Goal: Task Accomplishment & Management: Manage account settings

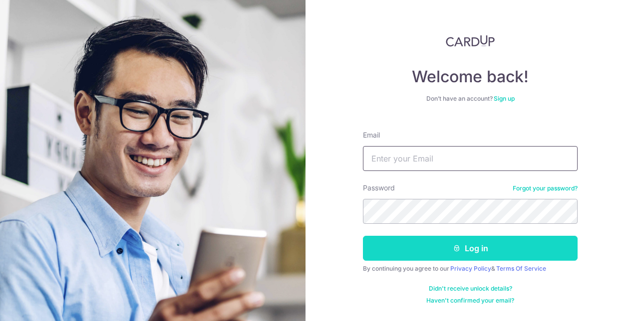
type input "[EMAIL_ADDRESS][DOMAIN_NAME]"
click at [412, 247] on button "Log in" at bounding box center [470, 248] width 215 height 25
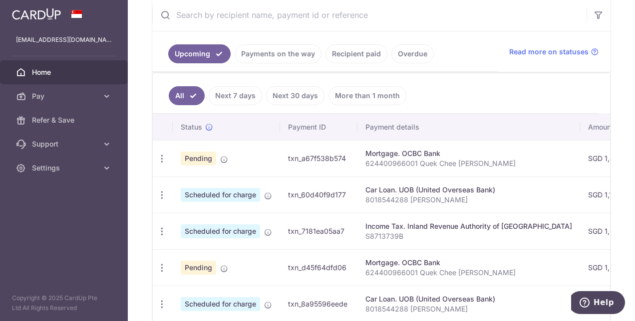
scroll to position [194, 0]
click at [292, 56] on link "Payments on the way" at bounding box center [278, 53] width 87 height 19
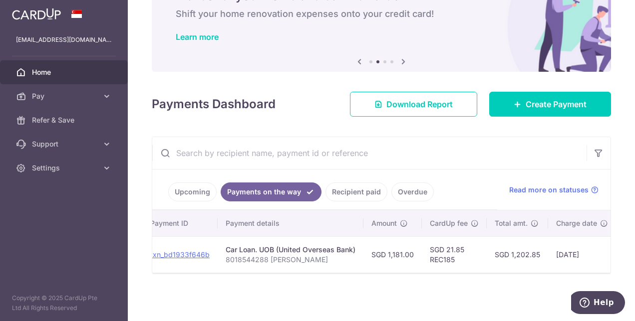
scroll to position [0, 261]
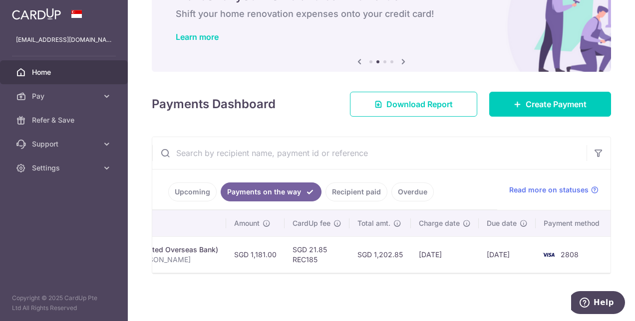
click at [349, 189] on link "Recipient paid" at bounding box center [356, 192] width 62 height 19
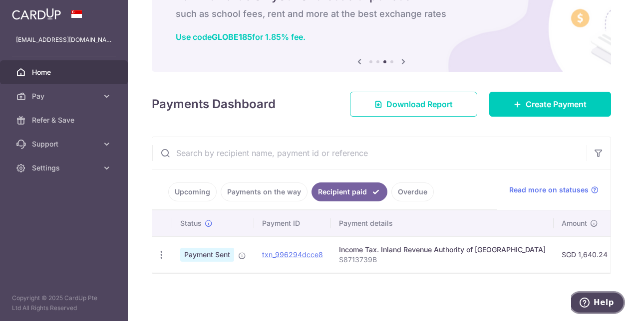
click at [585, 299] on icon "Help" at bounding box center [584, 303] width 10 height 10
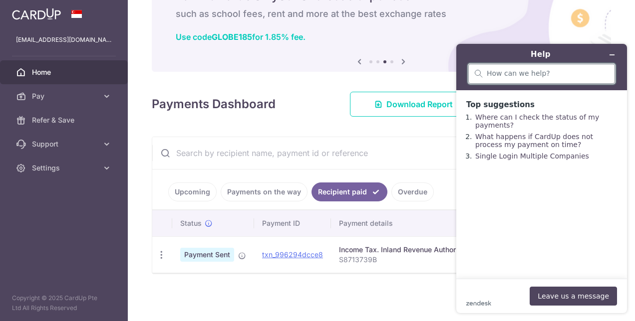
click at [529, 73] on input "search" at bounding box center [548, 73] width 122 height 9
type input "I"
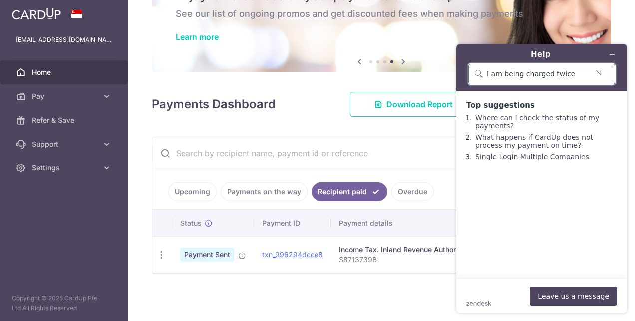
type input "I am being charged twice"
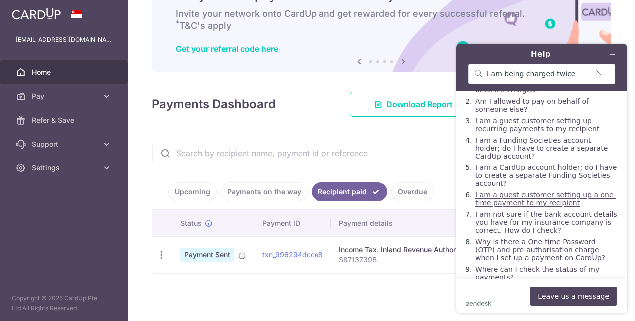
scroll to position [59, 0]
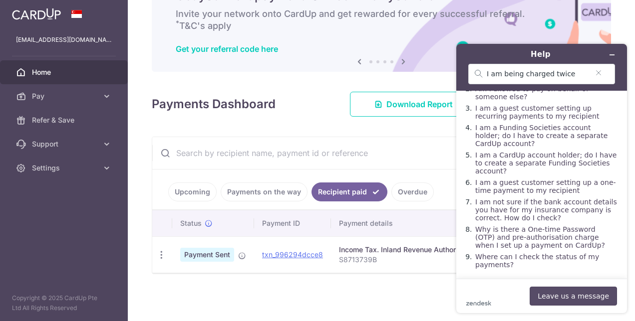
click at [567, 298] on button "Leave us a message" at bounding box center [572, 296] width 87 height 19
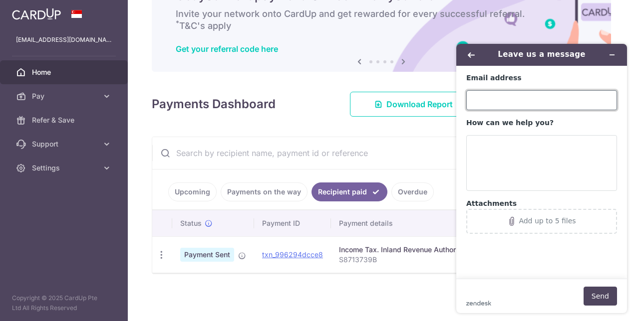
click at [501, 106] on input "Email address" at bounding box center [541, 100] width 151 height 20
type input "[EMAIL_ADDRESS][DOMAIN_NAME]"
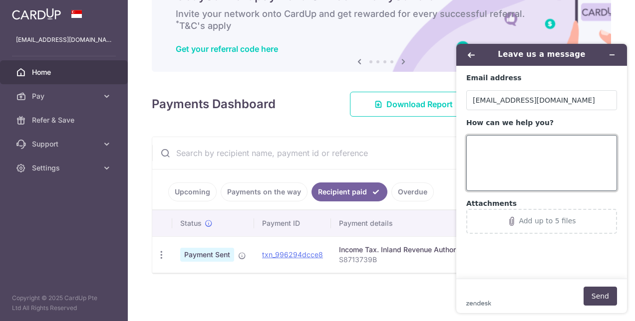
click at [486, 145] on textarea "How can we help you?" at bounding box center [541, 163] width 151 height 56
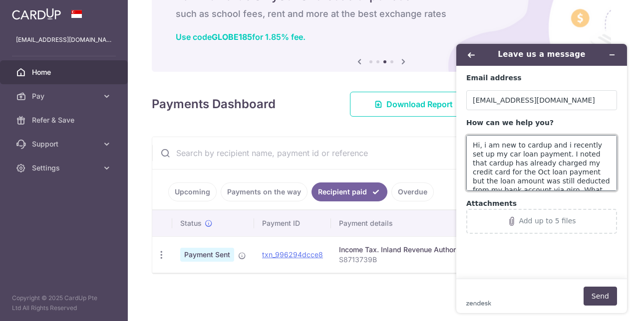
scroll to position [9, 0]
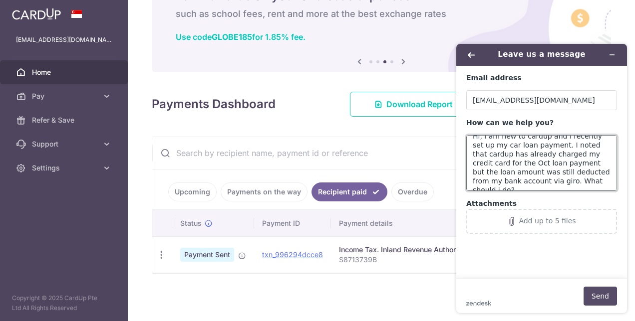
type textarea "Hi, i am new to cardup and i recently set up my car loan payment. I noted that …"
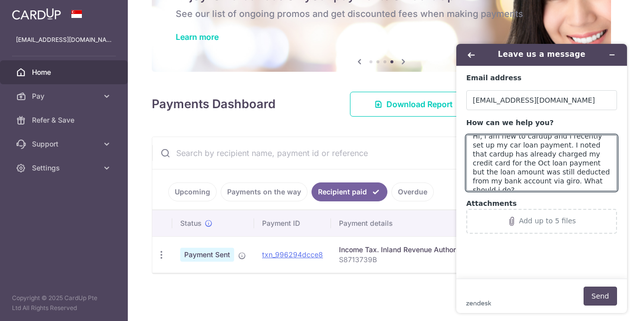
click at [595, 295] on button "Send" at bounding box center [599, 296] width 33 height 19
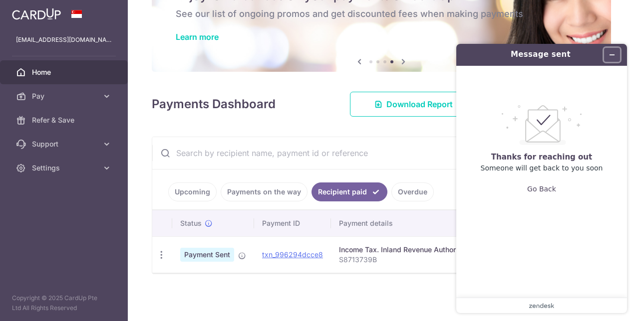
click at [610, 55] on icon "Minimize widget" at bounding box center [612, 55] width 4 height 0
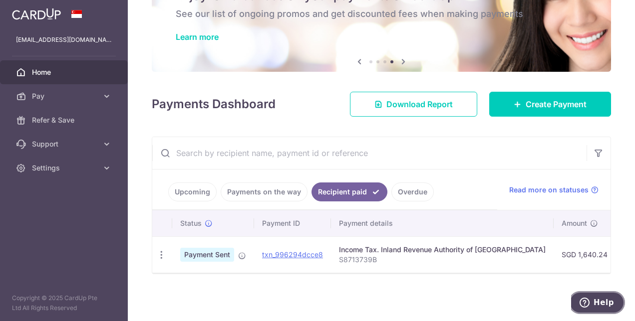
click at [601, 300] on span "Help" at bounding box center [603, 302] width 20 height 9
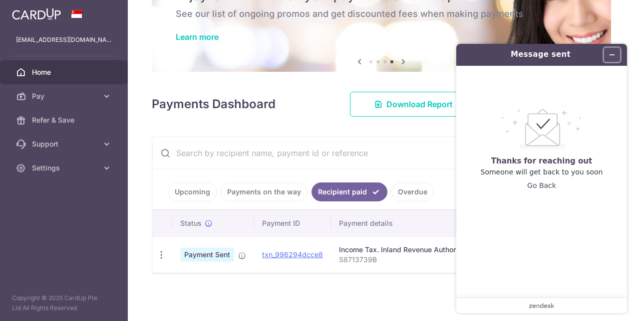
click at [611, 56] on icon "Minimize widget" at bounding box center [611, 54] width 7 height 7
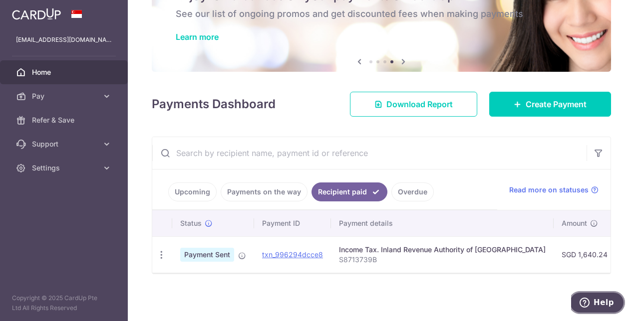
click at [586, 298] on icon "Help" at bounding box center [584, 303] width 10 height 10
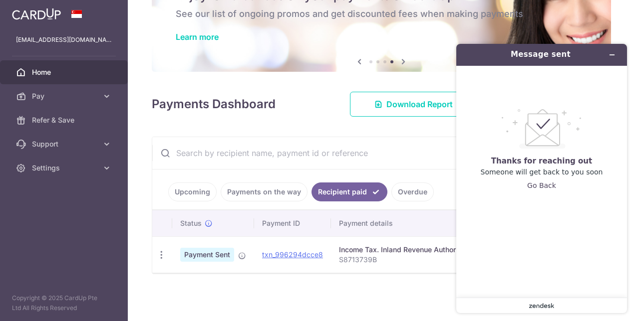
click at [531, 305] on icon at bounding box center [530, 306] width 3 height 3
click at [560, 60] on div "Message sent" at bounding box center [541, 55] width 157 height 14
click at [540, 186] on button "Go Back" at bounding box center [541, 185] width 29 height 19
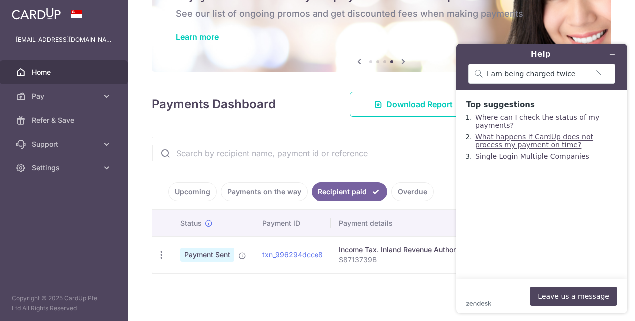
click at [518, 149] on link "What happens if CardUp does not process my payment on time?" at bounding box center [534, 141] width 118 height 16
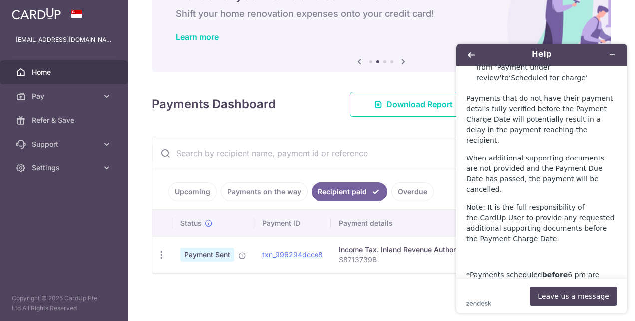
scroll to position [788, 0]
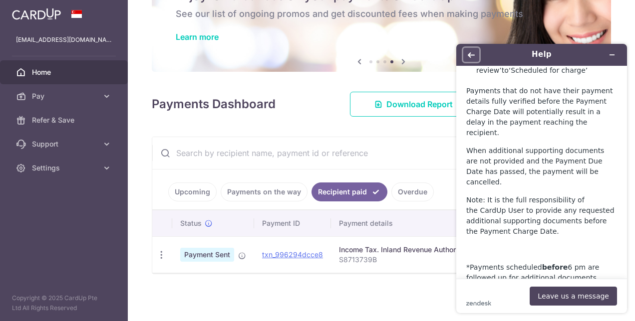
click at [473, 55] on icon "Back" at bounding box center [471, 54] width 7 height 5
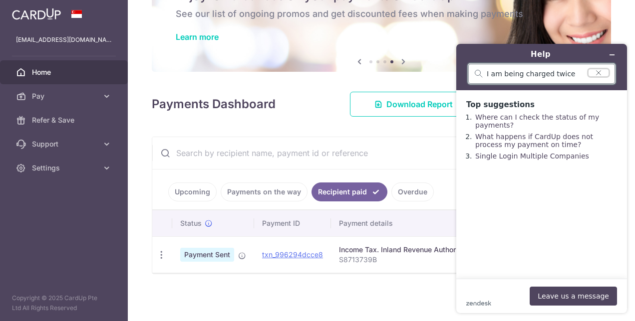
click at [598, 73] on icon "Clear search" at bounding box center [598, 72] width 8 height 7
click at [610, 54] on icon "Minimize widget" at bounding box center [611, 54] width 7 height 7
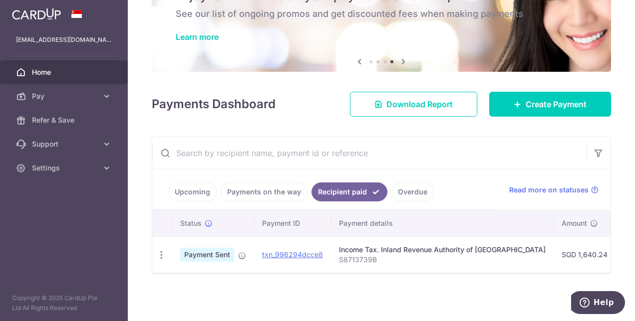
click at [199, 183] on link "Upcoming" at bounding box center [192, 192] width 48 height 19
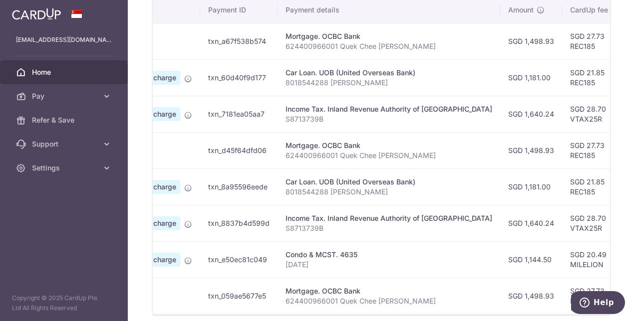
scroll to position [0, 0]
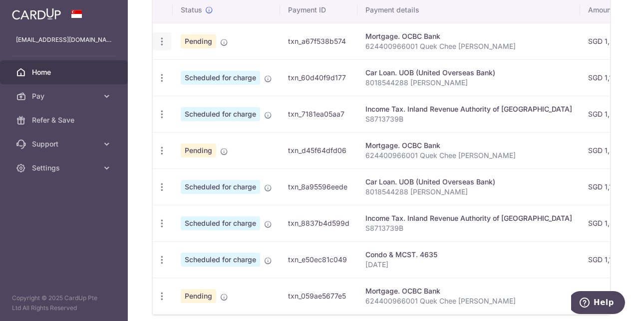
click at [162, 41] on icon "button" at bounding box center [162, 41] width 10 height 10
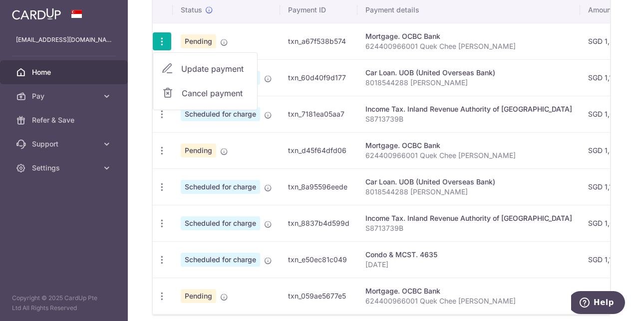
click at [492, 23] on td "Mortgage. OCBC Bank 624400966001 Quek Chee Weng Alvin" at bounding box center [468, 41] width 223 height 36
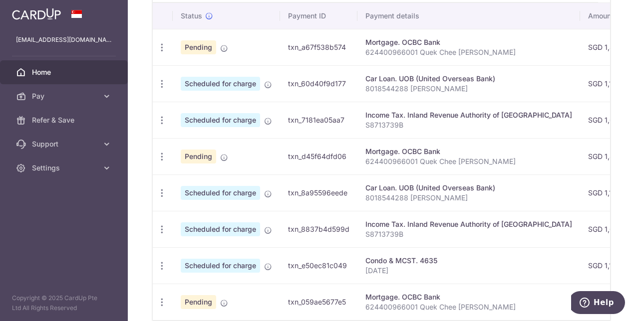
scroll to position [306, 0]
click at [160, 153] on icon "button" at bounding box center [162, 156] width 10 height 10
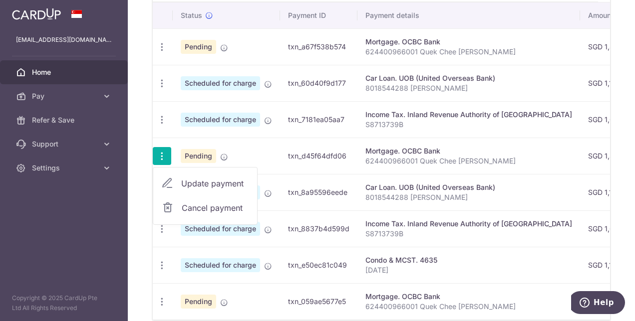
click at [210, 178] on span "Update payment" at bounding box center [215, 184] width 68 height 12
radio input "true"
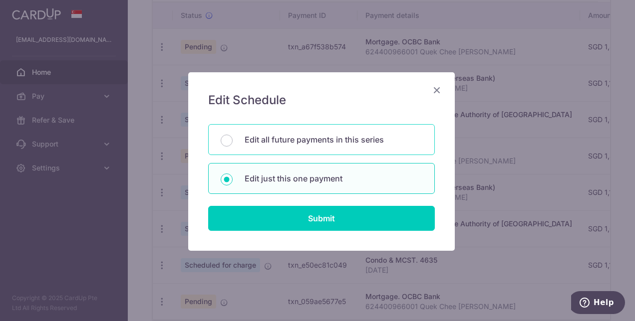
click at [284, 139] on p "Edit all future payments in this series" at bounding box center [334, 140] width 178 height 12
click at [233, 139] on input "Edit all future payments in this series" at bounding box center [227, 141] width 12 height 12
radio input "true"
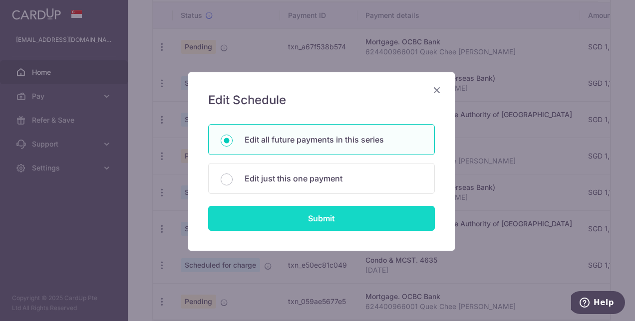
click at [286, 211] on input "Submit" at bounding box center [321, 218] width 227 height 25
radio input "true"
type input "1,498.93"
type input "624400966001 Quek Chee [PERSON_NAME]"
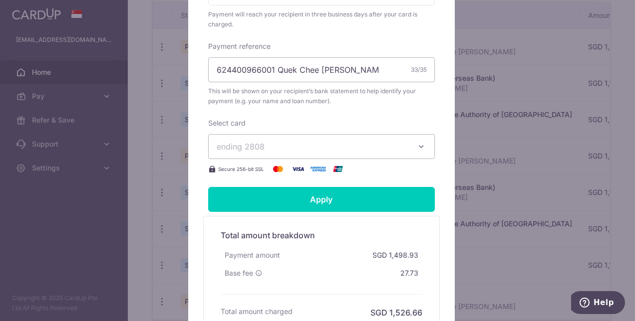
scroll to position [315, 0]
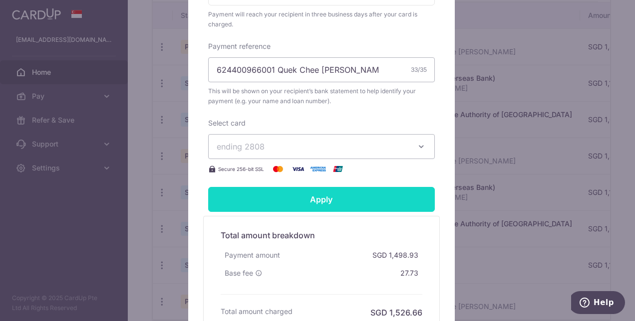
click at [363, 199] on input "Apply" at bounding box center [321, 199] width 227 height 25
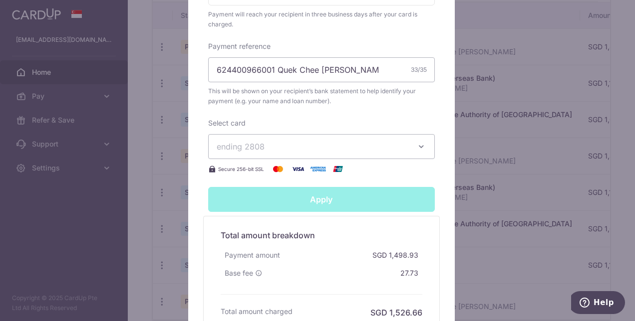
type input "Successfully Applied"
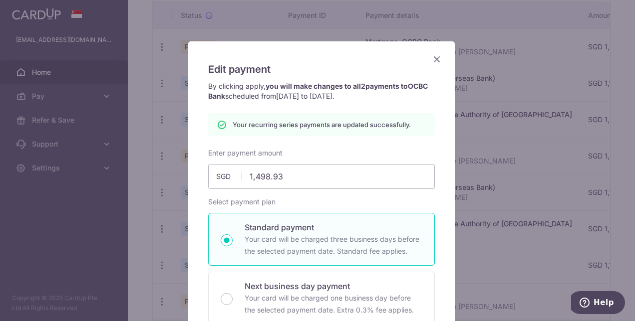
scroll to position [29, 0]
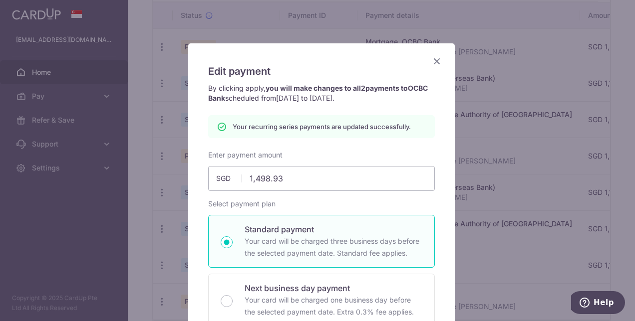
click at [432, 63] on icon "Close" at bounding box center [437, 61] width 12 height 12
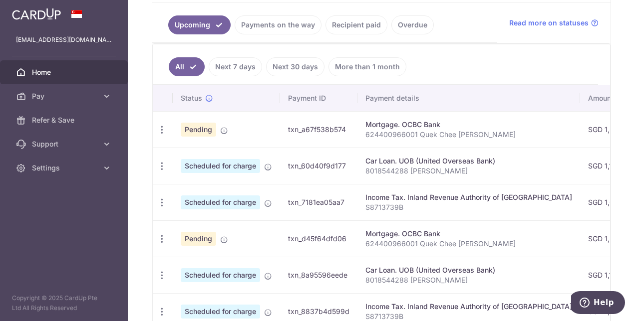
scroll to position [222, 0]
click at [359, 31] on link "Recipient paid" at bounding box center [356, 25] width 62 height 19
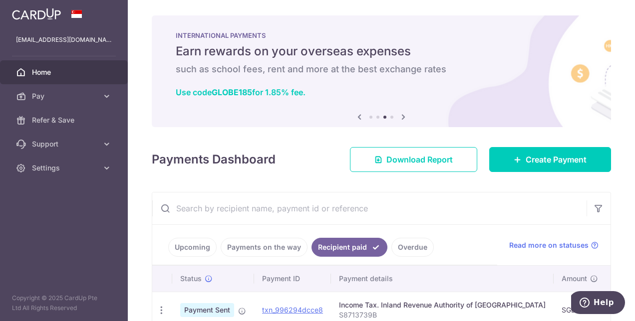
scroll to position [59, 0]
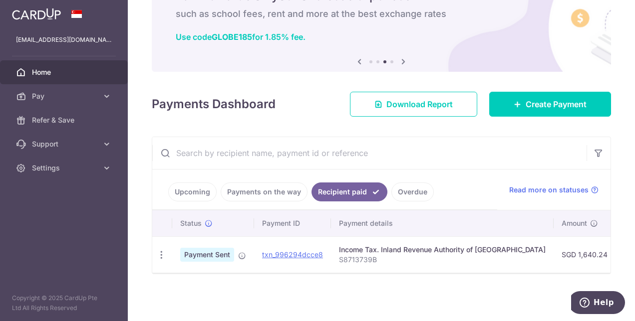
click at [263, 191] on link "Payments on the way" at bounding box center [264, 192] width 87 height 19
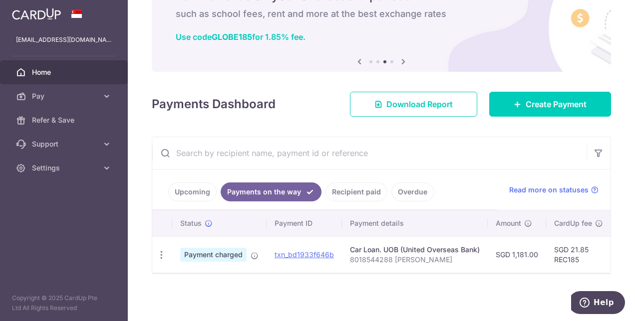
click at [192, 190] on link "Upcoming" at bounding box center [192, 192] width 48 height 19
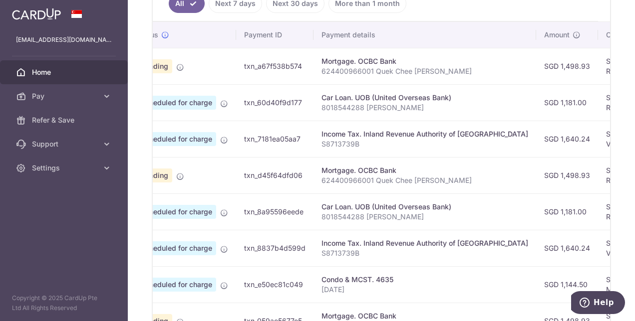
scroll to position [0, 0]
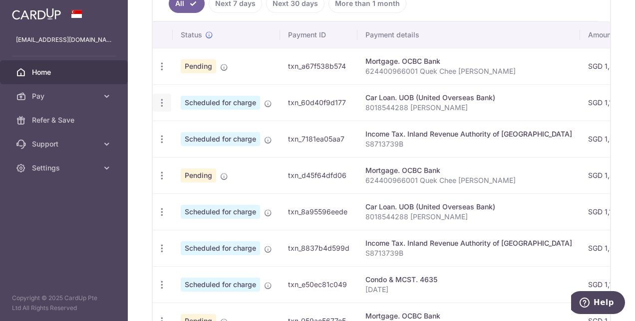
click at [159, 99] on icon "button" at bounding box center [162, 103] width 10 height 10
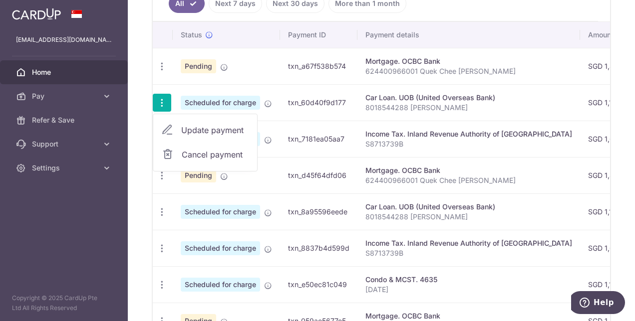
click at [200, 154] on span "Cancel payment" at bounding box center [215, 155] width 67 height 12
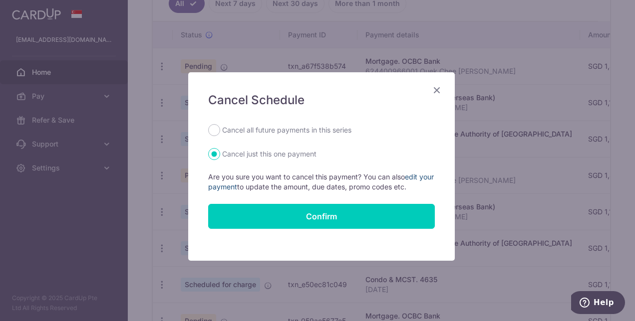
click at [231, 189] on link "edit your payment" at bounding box center [321, 182] width 226 height 18
click at [438, 92] on icon "Close" at bounding box center [437, 90] width 12 height 12
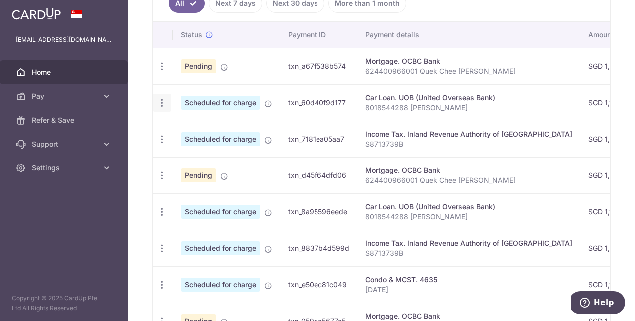
click at [162, 98] on icon "button" at bounding box center [162, 103] width 10 height 10
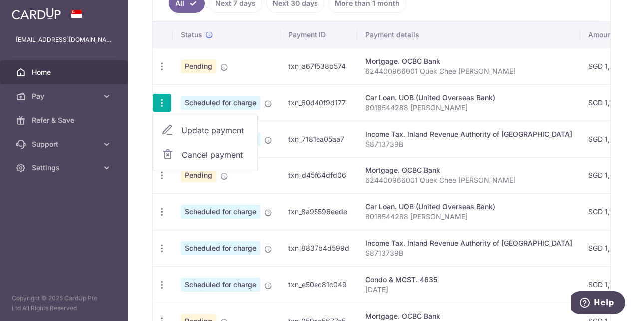
click at [212, 124] on span "Update payment" at bounding box center [215, 130] width 68 height 12
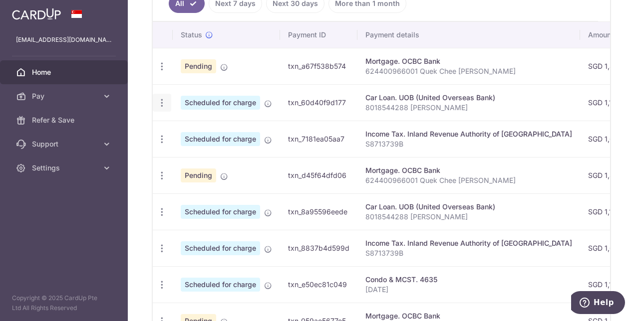
radio input "true"
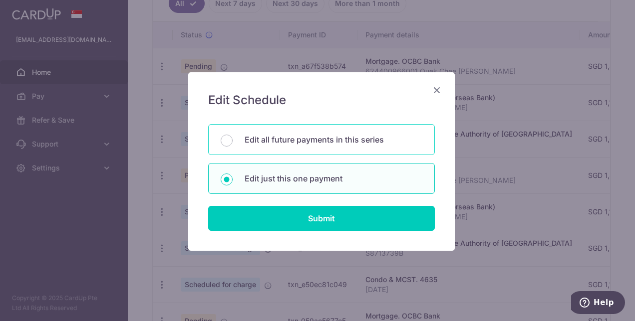
click at [305, 139] on p "Edit all future payments in this series" at bounding box center [334, 140] width 178 height 12
click at [233, 139] on input "Edit all future payments in this series" at bounding box center [227, 141] width 12 height 12
radio input "true"
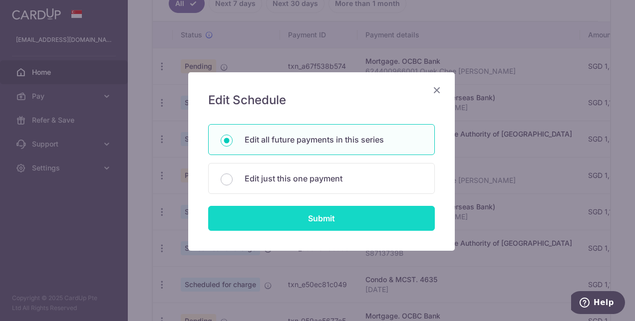
click at [303, 217] on input "Submit" at bounding box center [321, 218] width 227 height 25
radio input "true"
type input "1,181.00"
type input "8018544288 [PERSON_NAME]"
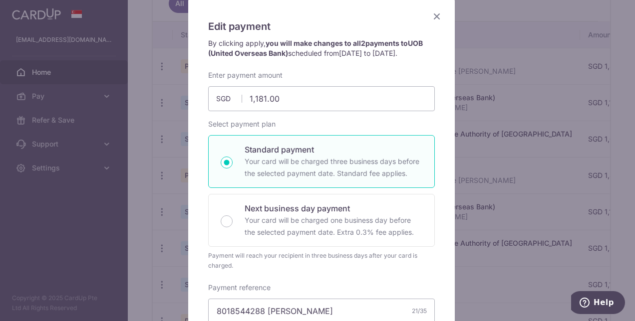
scroll to position [68, 0]
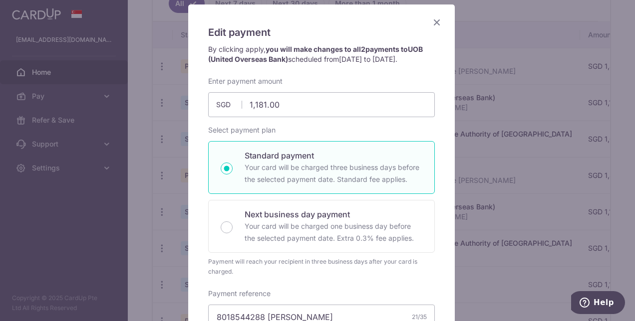
click at [436, 22] on icon "Close" at bounding box center [437, 22] width 12 height 12
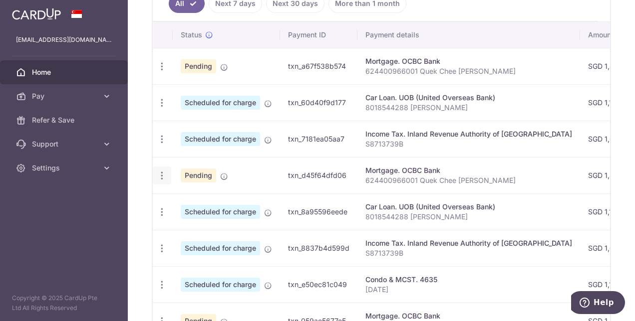
click at [162, 173] on icon "button" at bounding box center [162, 176] width 10 height 10
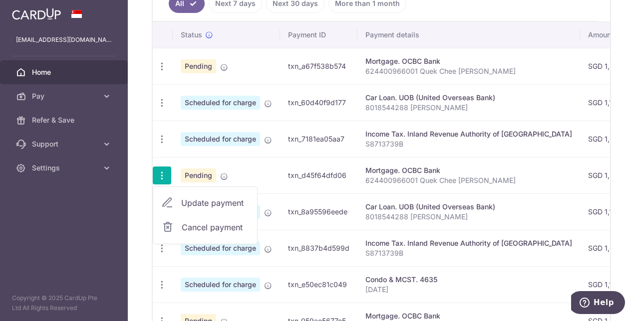
click at [200, 198] on span "Update payment" at bounding box center [215, 203] width 68 height 12
radio input "true"
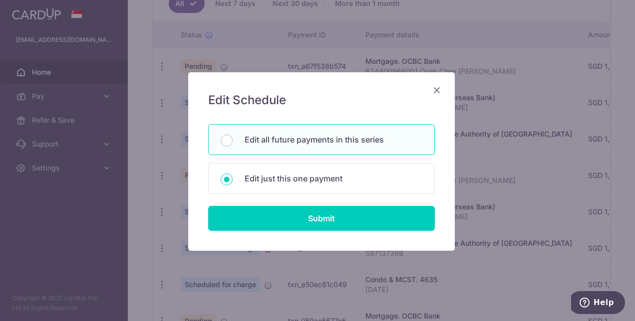
click at [292, 146] on div "Edit all future payments in this series" at bounding box center [321, 139] width 227 height 31
radio input "true"
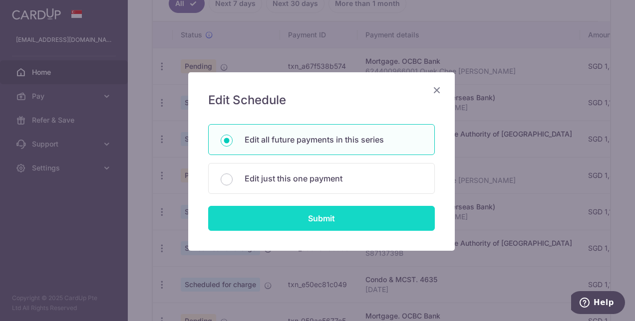
click at [298, 218] on input "Submit" at bounding box center [321, 218] width 227 height 25
type input "1,498.93"
radio input "true"
type input "624400966001 Quek Chee [PERSON_NAME]"
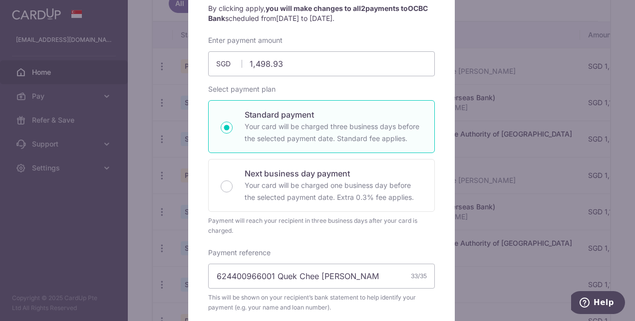
scroll to position [11, 0]
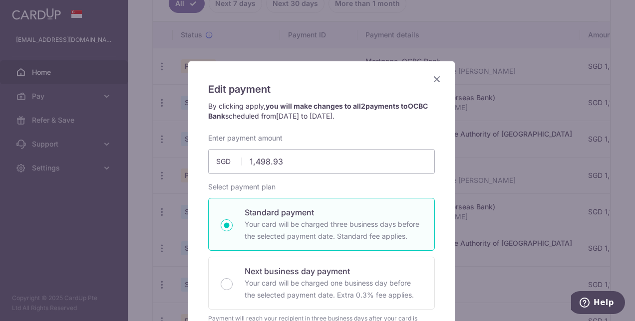
click at [431, 81] on icon "Close" at bounding box center [437, 79] width 12 height 12
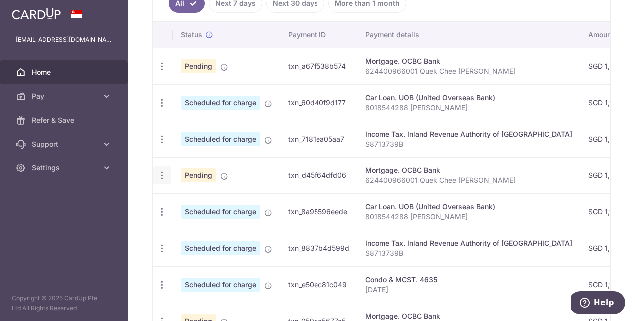
click at [161, 174] on icon "button" at bounding box center [162, 176] width 10 height 10
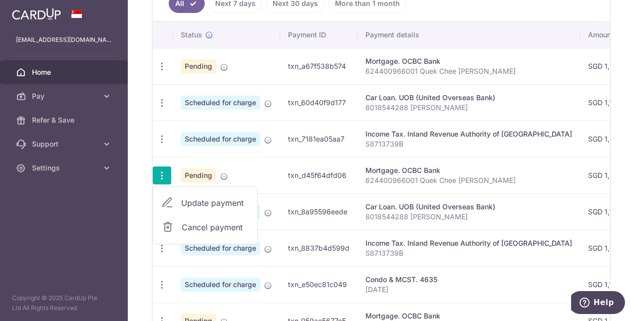
click at [191, 197] on span "Update payment" at bounding box center [215, 203] width 68 height 12
radio input "true"
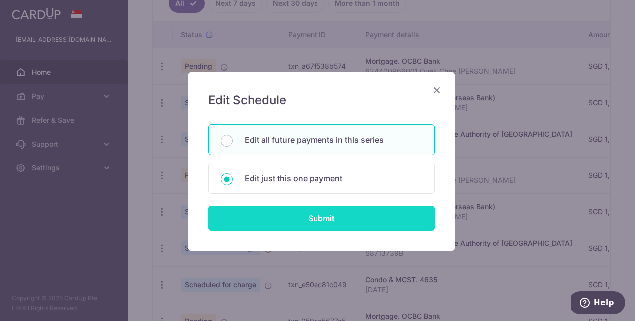
click at [276, 217] on input "Submit" at bounding box center [321, 218] width 227 height 25
radio input "true"
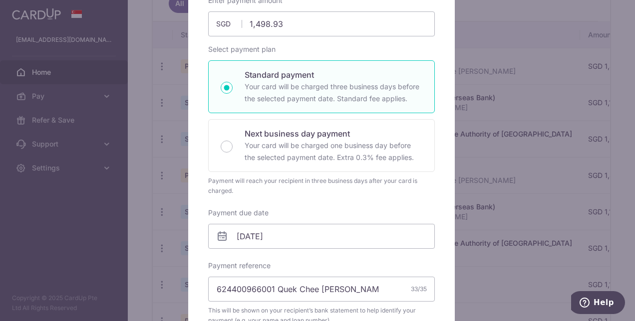
scroll to position [116, 0]
click at [306, 236] on input "[DATE]" at bounding box center [321, 237] width 227 height 25
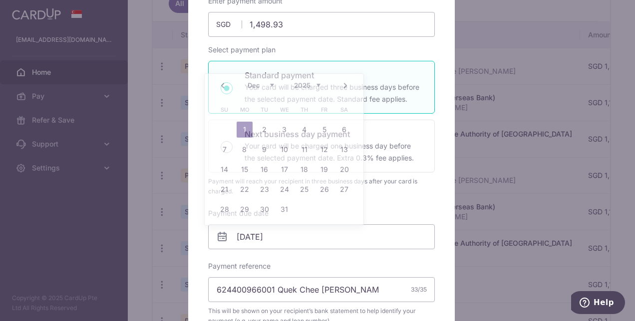
click at [473, 128] on div "Edit payment By clicking apply, you will make changes to all 2 payments to OCBC…" at bounding box center [317, 160] width 635 height 321
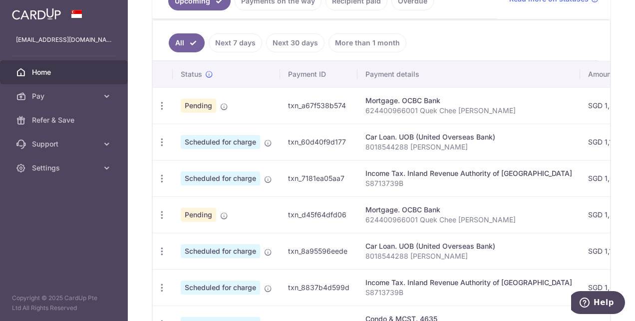
scroll to position [247, 0]
click at [163, 138] on icon "button" at bounding box center [162, 143] width 10 height 10
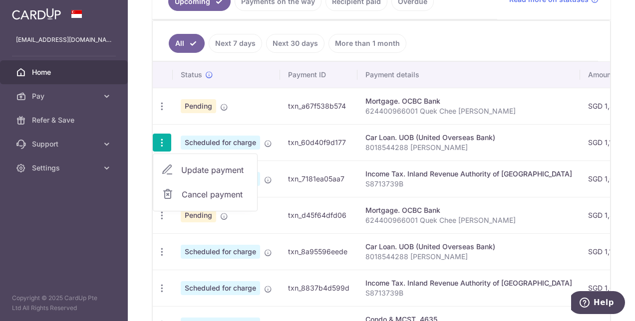
click at [200, 166] on span "Update payment" at bounding box center [215, 170] width 68 height 12
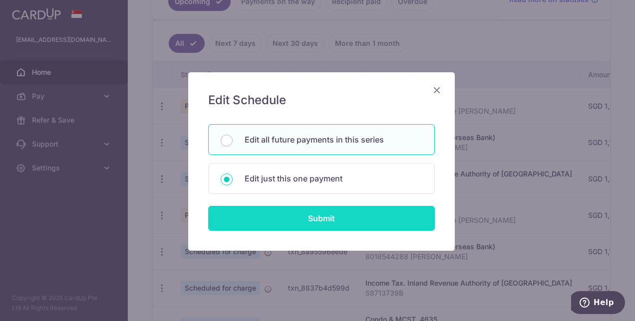
click at [316, 216] on input "Submit" at bounding box center [321, 218] width 227 height 25
type input "1,181.00"
radio input "true"
type input "08/11/2025"
type input "8018544288 [PERSON_NAME]"
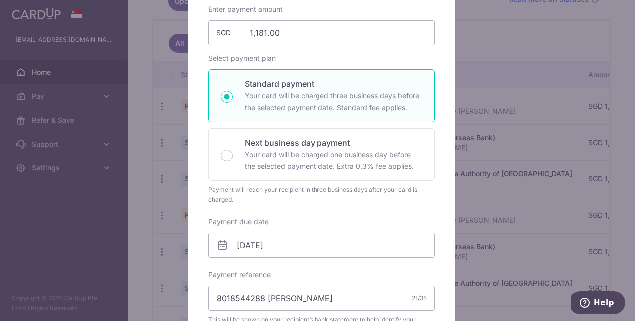
scroll to position [149, 0]
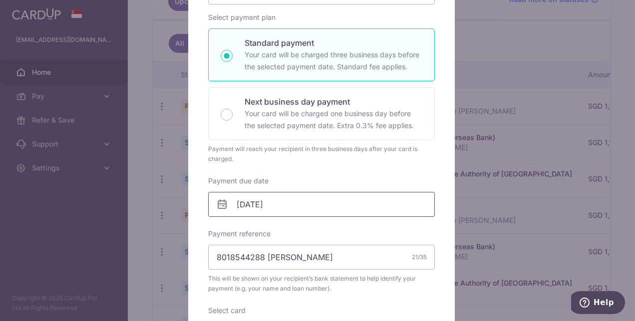
click at [295, 203] on input "08/11/2025" at bounding box center [321, 204] width 227 height 25
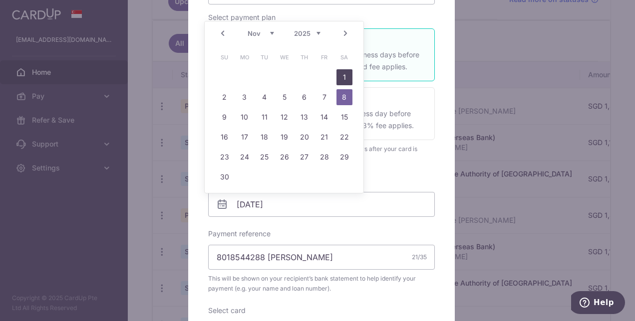
click at [347, 77] on link "1" at bounding box center [344, 77] width 16 height 16
type input "[DATE]"
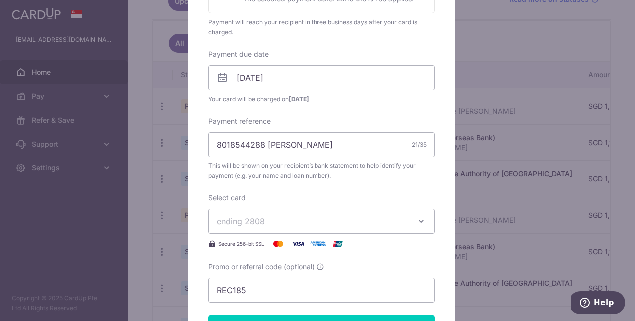
scroll to position [357, 0]
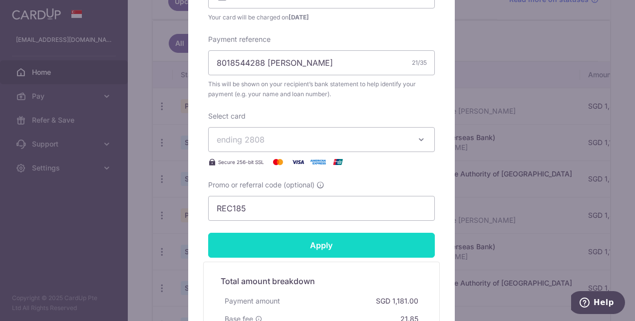
click at [305, 246] on input "Apply" at bounding box center [321, 245] width 227 height 25
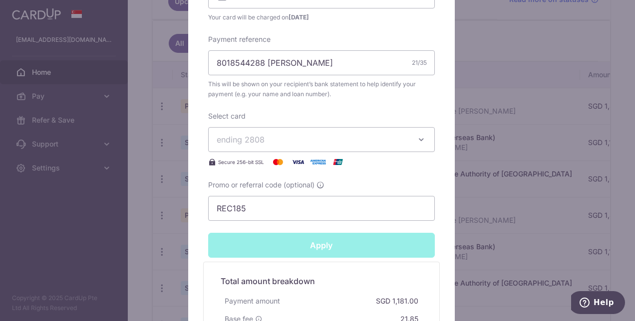
type input "Successfully Applied"
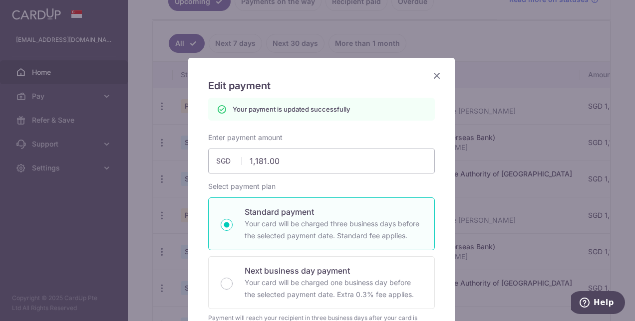
scroll to position [0, 0]
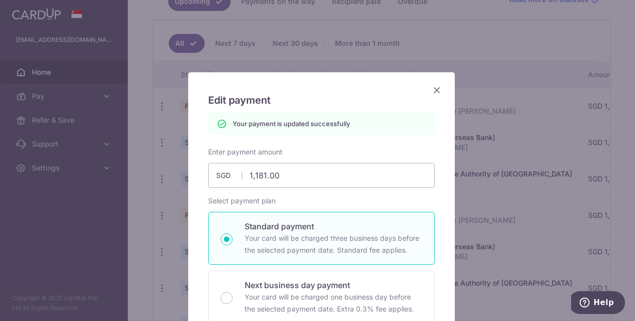
click at [432, 88] on icon "Close" at bounding box center [437, 90] width 12 height 12
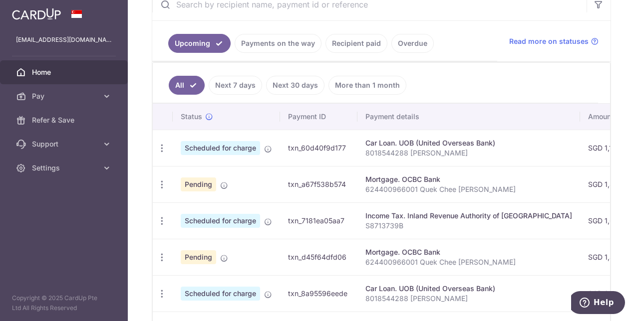
scroll to position [261, 0]
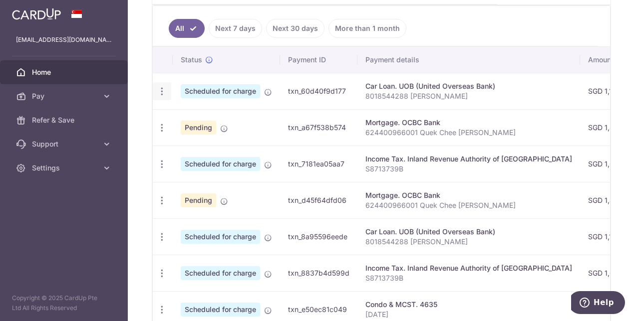
click at [159, 88] on icon "button" at bounding box center [162, 91] width 10 height 10
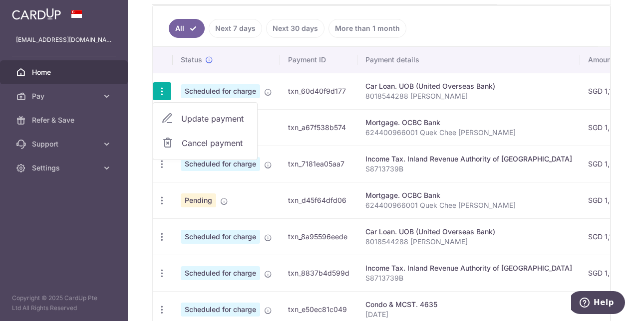
click at [188, 116] on span "Update payment" at bounding box center [215, 119] width 68 height 12
radio input "true"
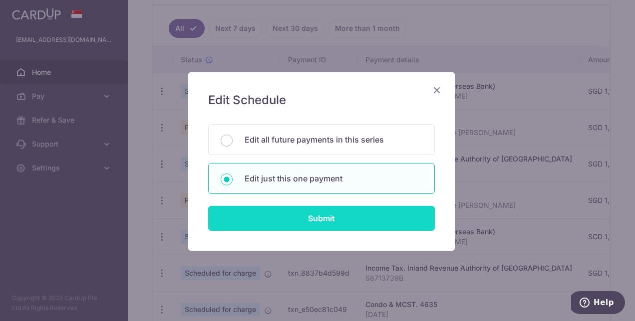
click at [322, 216] on input "Submit" at bounding box center [321, 218] width 227 height 25
radio input "true"
type input "1,181.00"
type input "[DATE]"
type input "8018544288 [PERSON_NAME]"
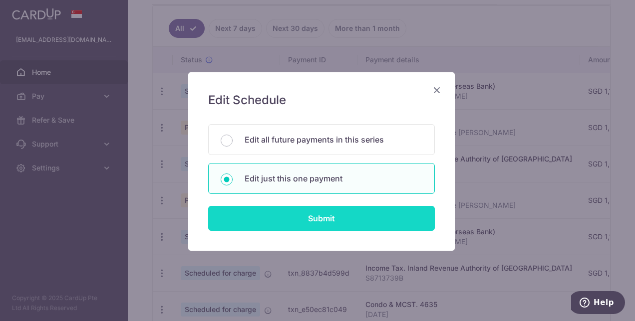
type input "REC185"
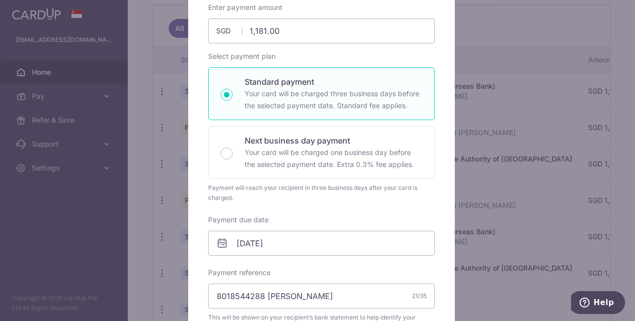
scroll to position [0, 0]
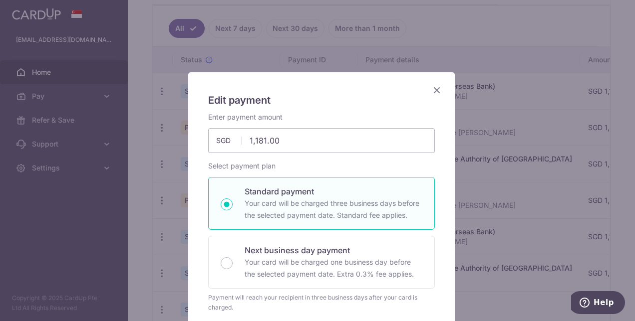
click at [431, 91] on icon "Close" at bounding box center [437, 90] width 12 height 12
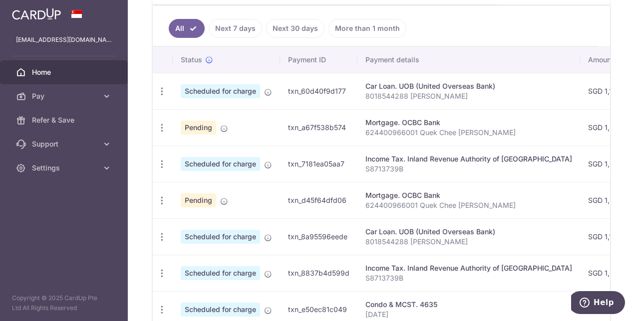
scroll to position [299, 0]
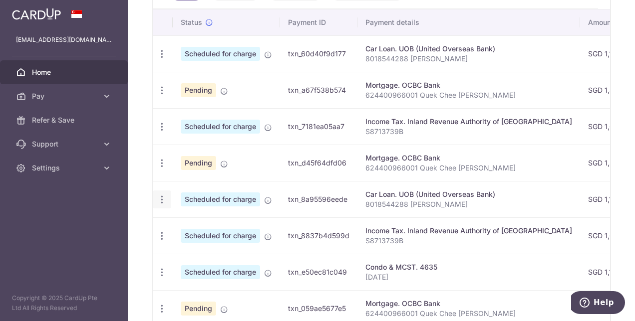
click at [163, 196] on icon "button" at bounding box center [162, 200] width 10 height 10
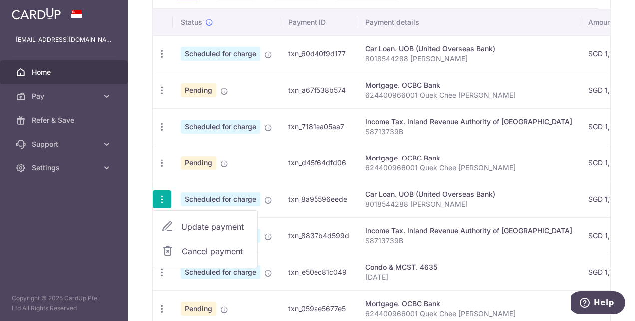
click at [202, 222] on span "Update payment" at bounding box center [215, 227] width 68 height 12
radio input "true"
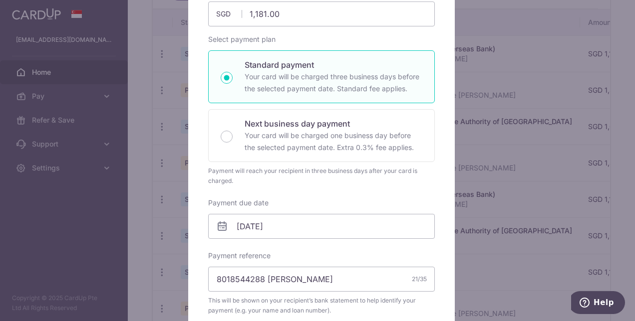
scroll to position [184, 0]
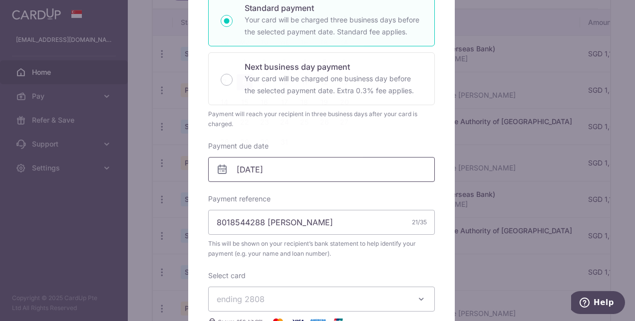
click at [327, 172] on input "[DATE]" at bounding box center [321, 169] width 227 height 25
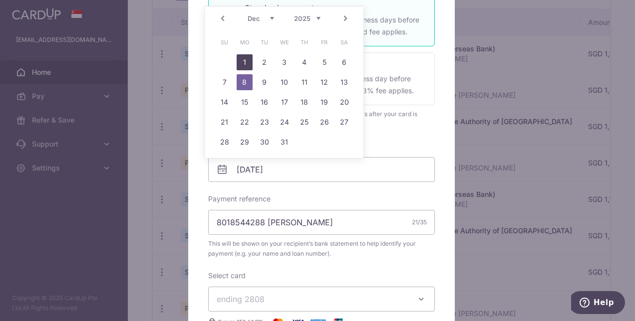
click at [243, 59] on link "1" at bounding box center [245, 62] width 16 height 16
type input "[DATE]"
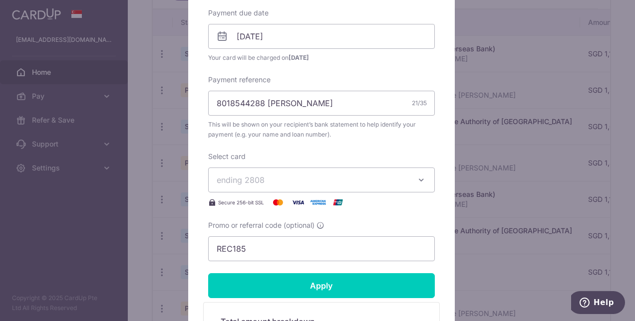
scroll to position [318, 0]
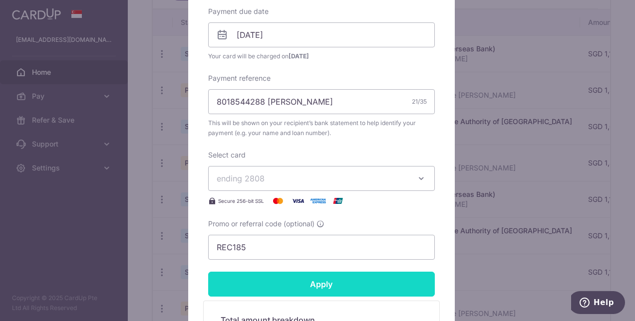
click at [320, 284] on input "Apply" at bounding box center [321, 284] width 227 height 25
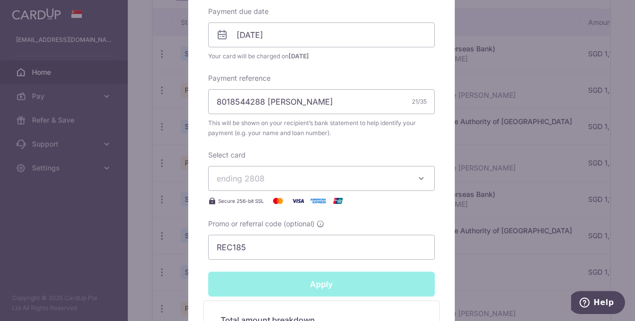
type input "Successfully Applied"
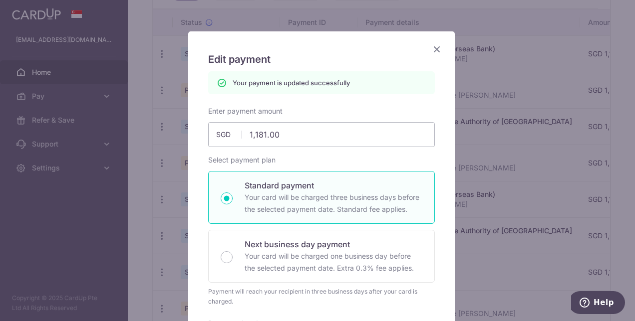
scroll to position [0, 0]
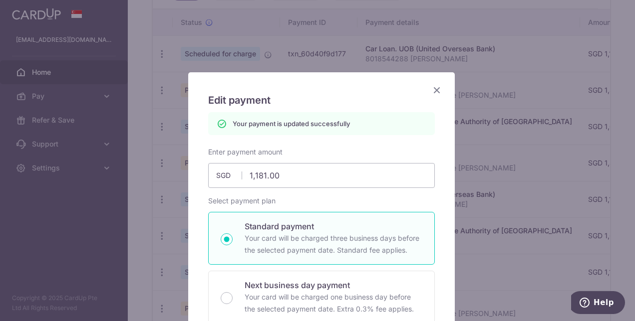
click at [431, 90] on icon "Close" at bounding box center [437, 90] width 12 height 12
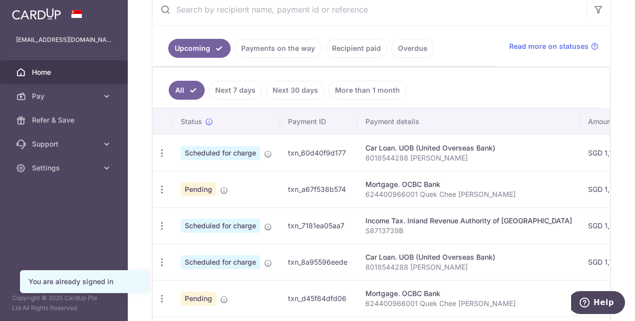
scroll to position [202, 0]
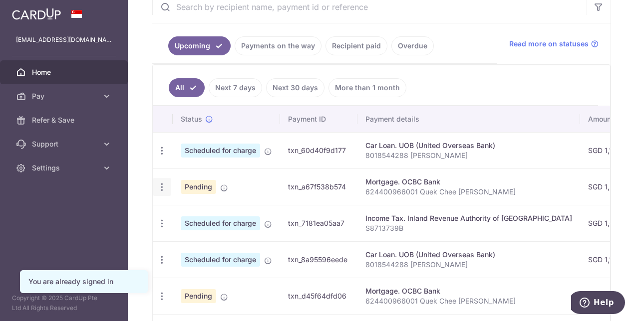
click at [166, 183] on icon "button" at bounding box center [162, 187] width 10 height 10
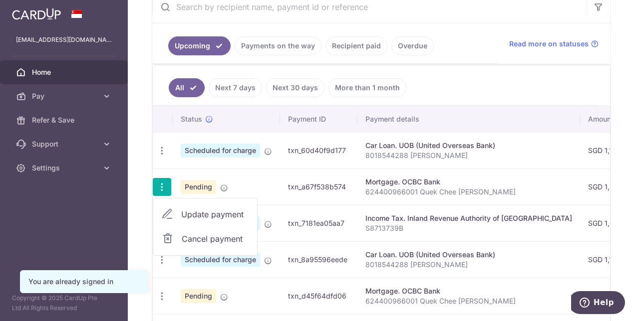
click at [196, 213] on span "Update payment" at bounding box center [215, 215] width 68 height 12
radio input "true"
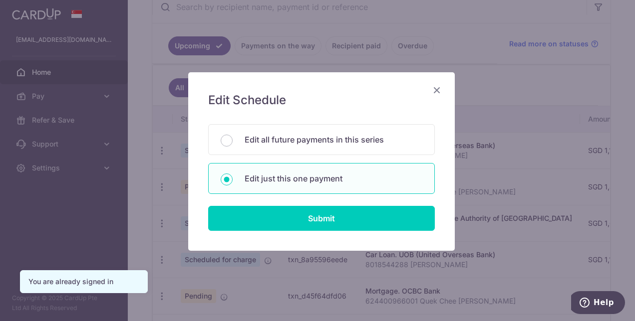
scroll to position [0, 0]
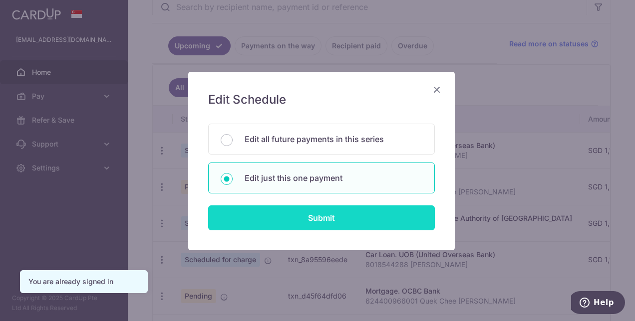
click at [326, 216] on input "Submit" at bounding box center [321, 218] width 227 height 25
radio input "true"
type input "1,498.93"
type input "[DATE]"
type input "624400966001 Quek Chee [PERSON_NAME]"
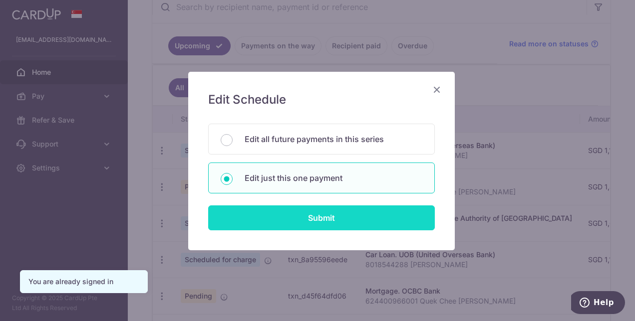
type input "REC185"
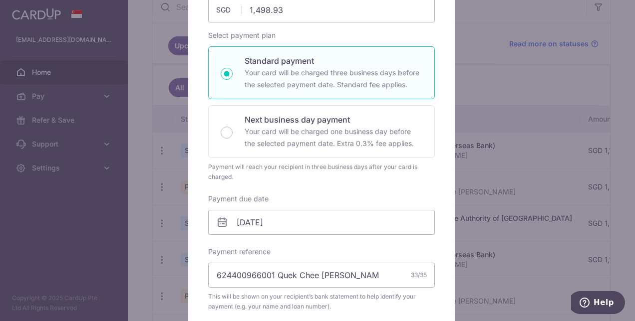
scroll to position [238, 0]
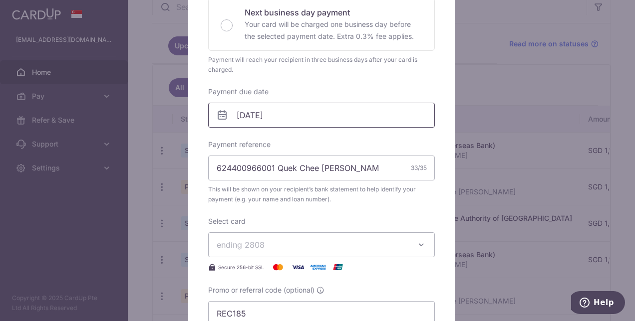
click at [303, 117] on input "[DATE]" at bounding box center [321, 115] width 227 height 25
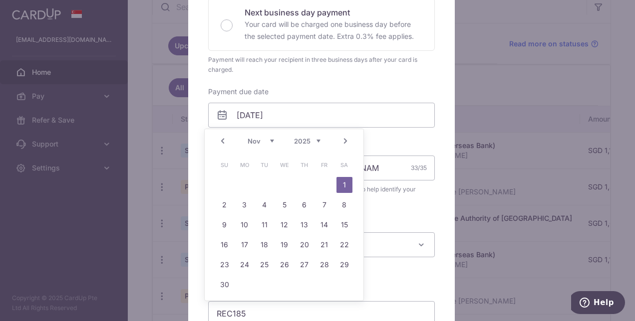
click at [223, 142] on link "Prev" at bounding box center [223, 141] width 12 height 12
click at [242, 263] on link "27" at bounding box center [245, 265] width 16 height 16
type input "[DATE]"
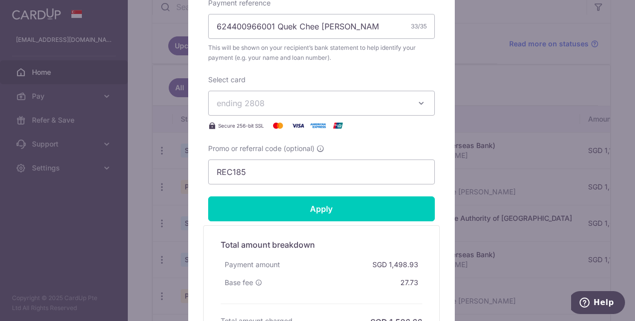
scroll to position [421, 0]
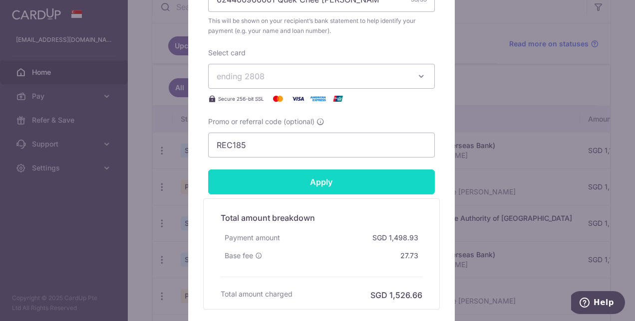
click at [323, 180] on input "Apply" at bounding box center [321, 182] width 227 height 25
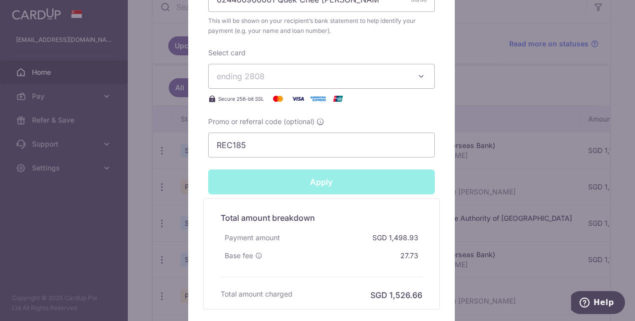
type input "Successfully Applied"
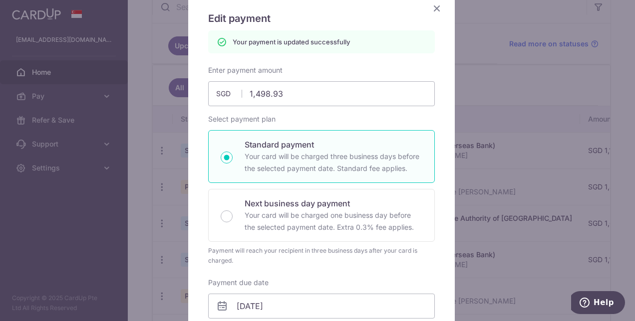
scroll to position [74, 0]
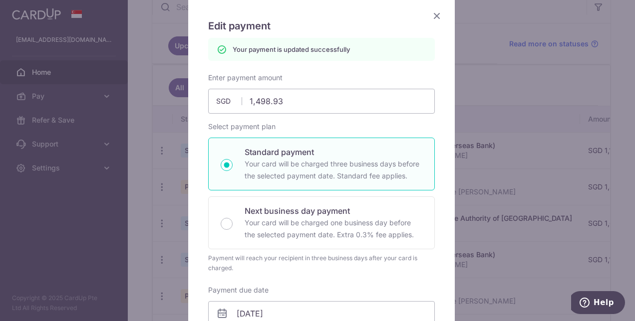
click at [433, 14] on icon "Close" at bounding box center [437, 15] width 12 height 12
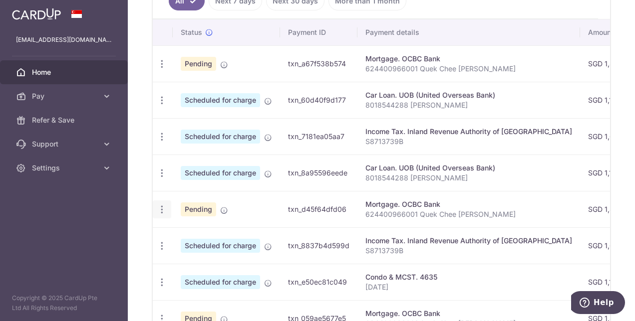
click at [161, 210] on icon "button" at bounding box center [162, 210] width 10 height 10
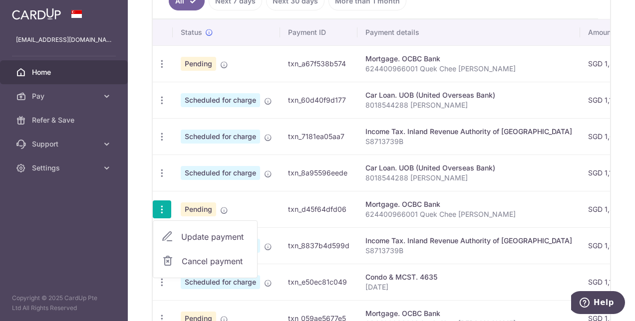
click at [213, 232] on span "Update payment" at bounding box center [215, 237] width 68 height 12
radio input "true"
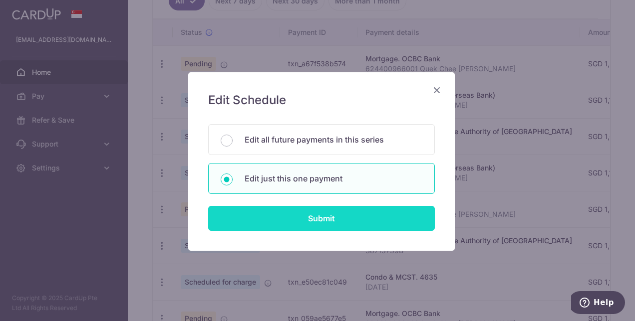
click at [296, 217] on input "Submit" at bounding box center [321, 218] width 227 height 25
radio input "true"
type input "1,498.93"
type input "[DATE]"
type input "624400966001 Quek Chee [PERSON_NAME]"
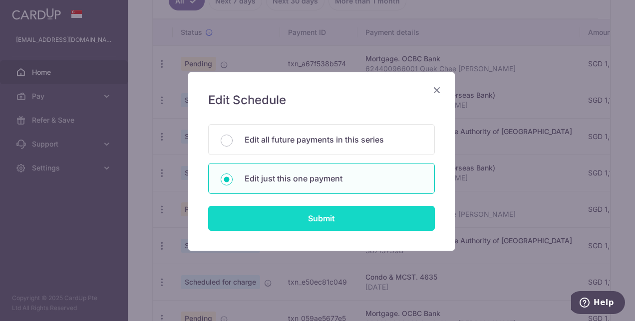
type input "REC185"
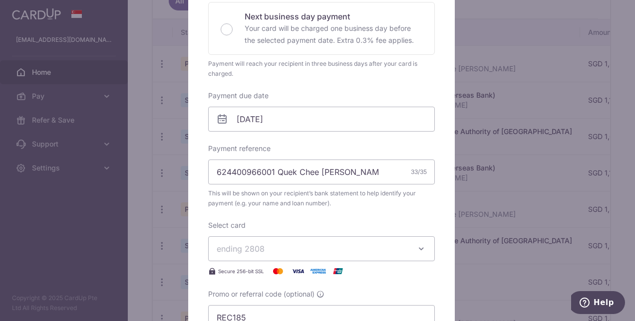
scroll to position [235, 0]
click at [288, 121] on input "[DATE]" at bounding box center [321, 118] width 227 height 25
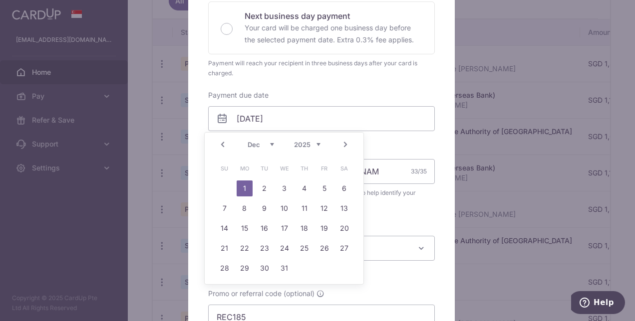
click at [221, 147] on link "Prev" at bounding box center [223, 145] width 12 height 12
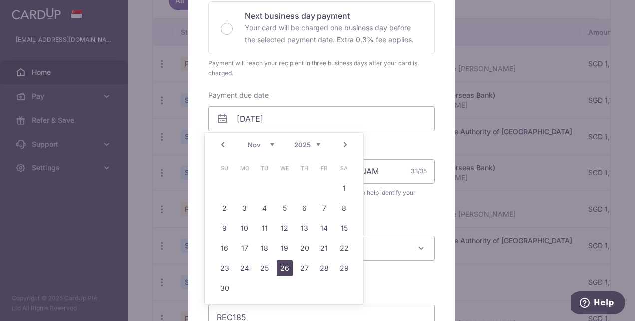
click at [286, 266] on link "26" at bounding box center [284, 268] width 16 height 16
type input "[DATE]"
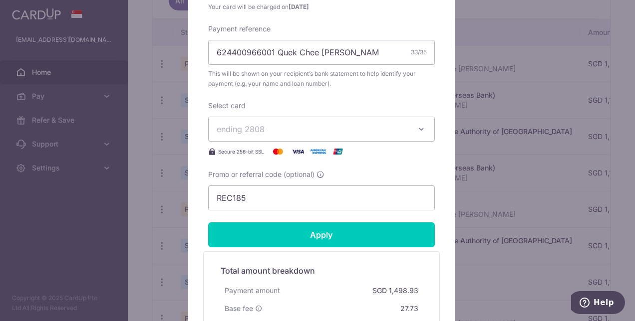
scroll to position [368, 0]
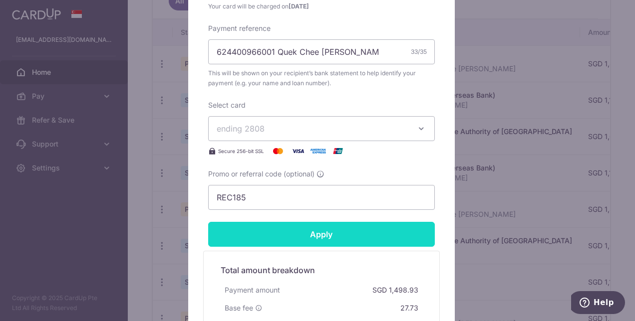
click at [314, 233] on input "Apply" at bounding box center [321, 234] width 227 height 25
type input "Successfully Applied"
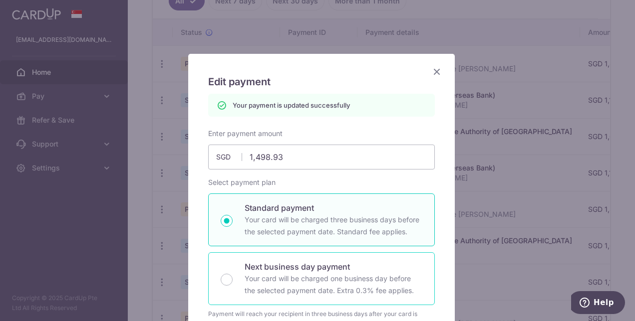
scroll to position [17, 0]
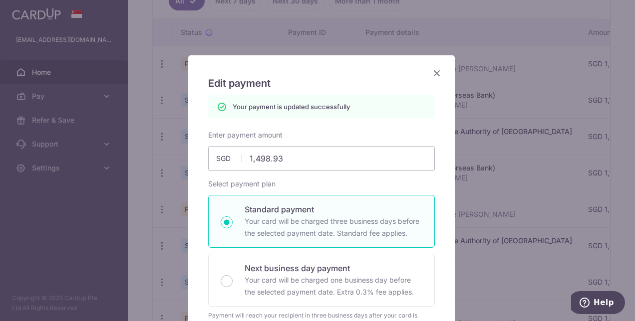
click at [433, 71] on icon "Close" at bounding box center [437, 73] width 12 height 12
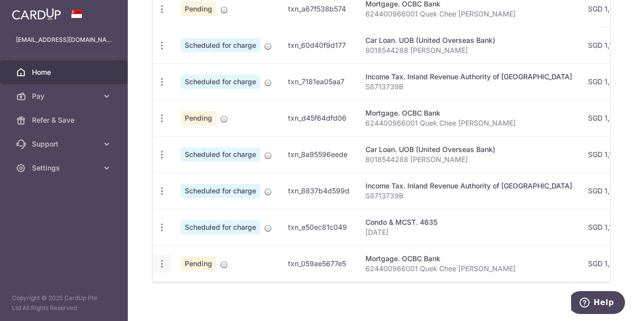
click at [161, 259] on icon "button" at bounding box center [162, 264] width 10 height 10
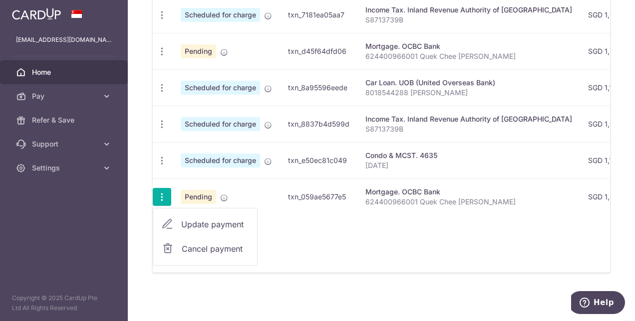
click at [221, 219] on span "Update payment" at bounding box center [215, 225] width 68 height 12
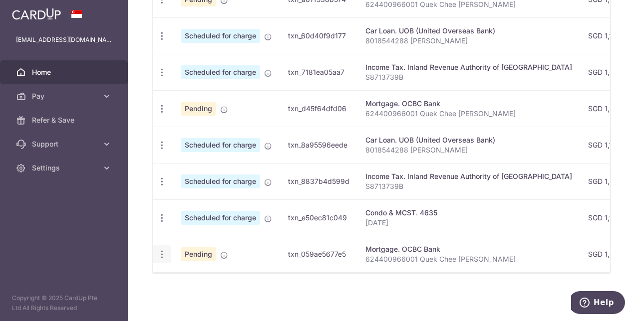
radio input "true"
type input "1,498.93"
type input "01/01/2026"
type input "624400966001 Quek Chee [PERSON_NAME]"
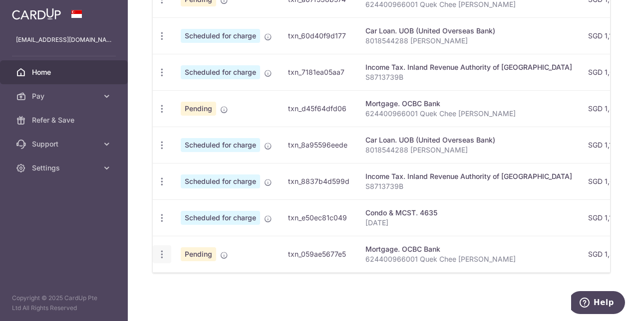
type input "REC185"
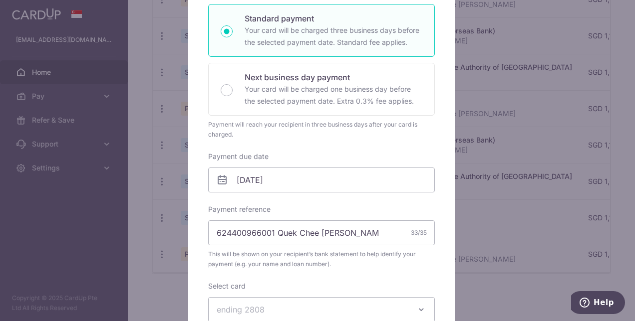
scroll to position [173, 0]
click at [301, 174] on input "01/01/2026" at bounding box center [321, 180] width 227 height 25
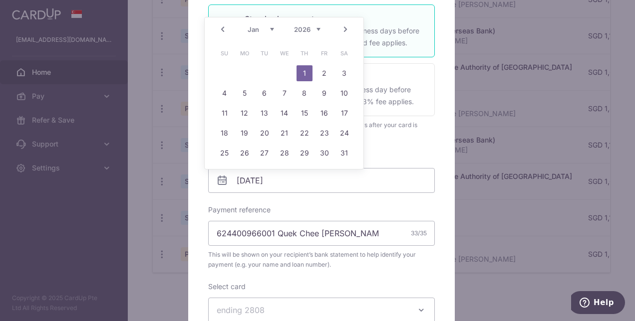
click at [222, 31] on link "Prev" at bounding box center [223, 29] width 12 height 12
click at [243, 132] on link "22" at bounding box center [245, 133] width 16 height 16
type input "[DATE]"
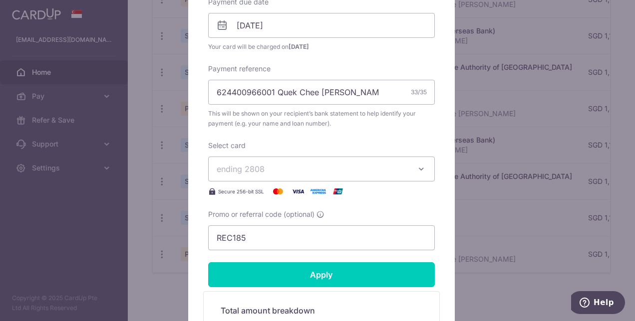
scroll to position [428, 0]
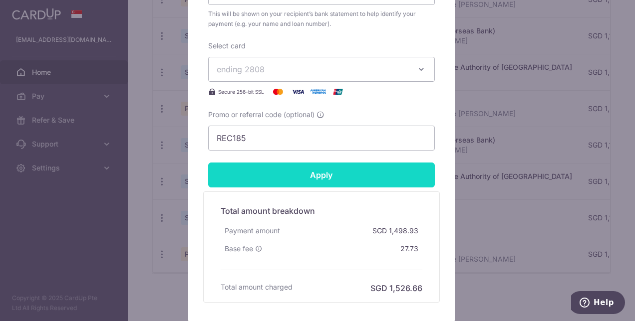
click at [323, 178] on input "Apply" at bounding box center [321, 175] width 227 height 25
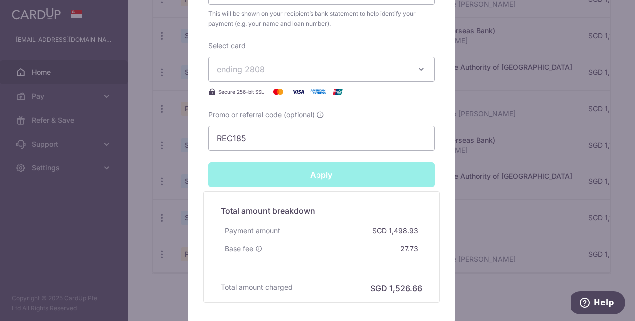
type input "Successfully Applied"
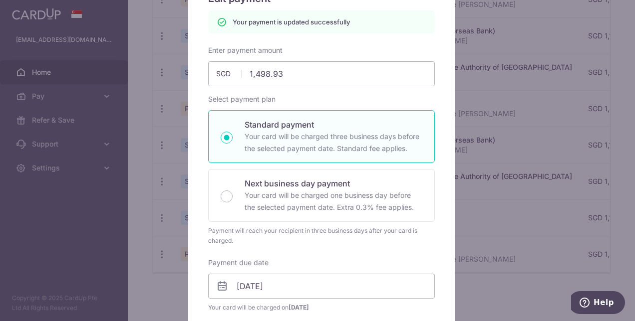
scroll to position [0, 0]
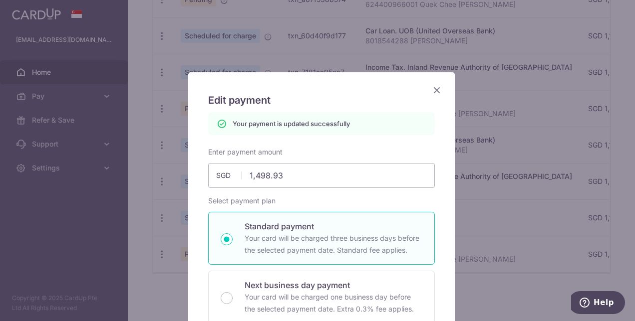
click at [432, 88] on icon "Close" at bounding box center [437, 90] width 12 height 12
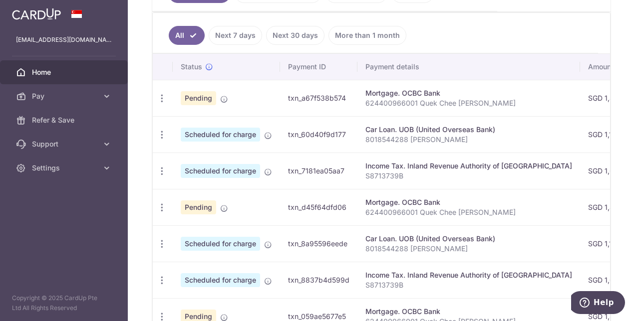
scroll to position [186, 0]
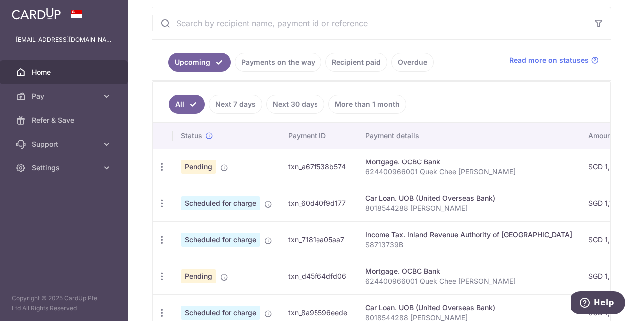
click at [343, 61] on link "Recipient paid" at bounding box center [356, 62] width 62 height 19
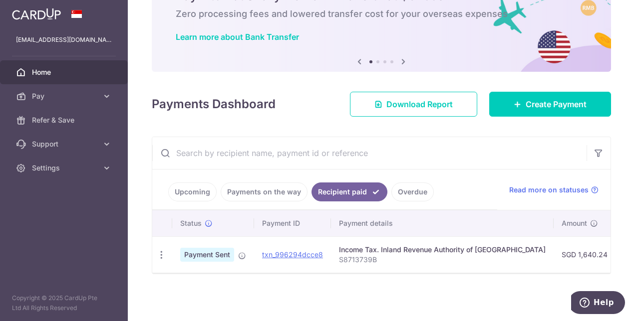
scroll to position [59, 0]
click at [271, 190] on link "Payments on the way" at bounding box center [264, 192] width 87 height 19
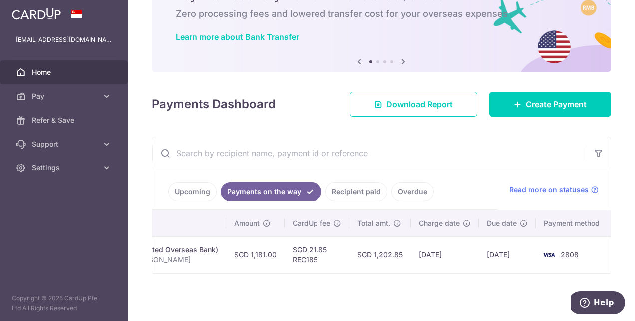
scroll to position [0, 0]
